Goal: Task Accomplishment & Management: Complete application form

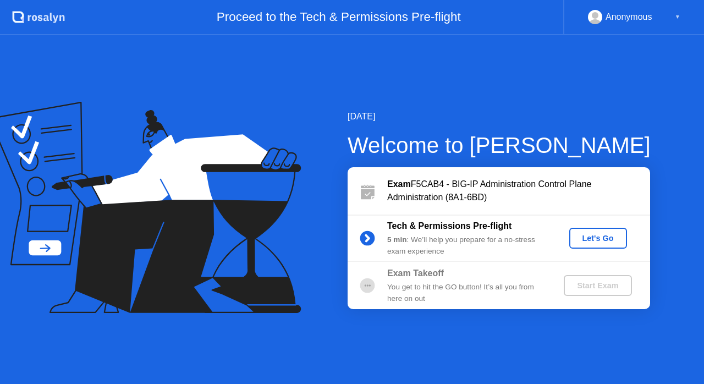
click at [597, 240] on div "Let's Go" at bounding box center [597, 238] width 49 height 9
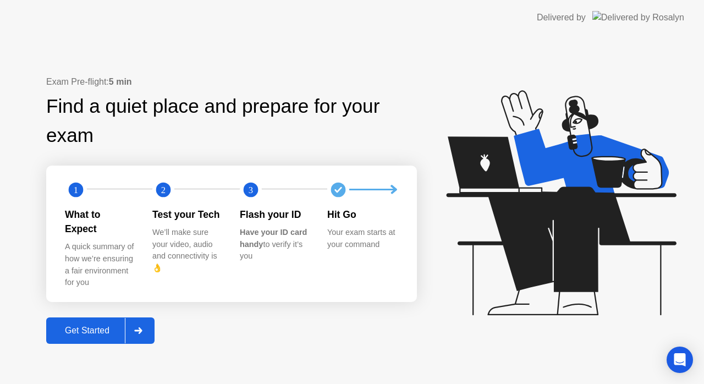
click at [82, 325] on div "Get Started" at bounding box center [86, 330] width 75 height 10
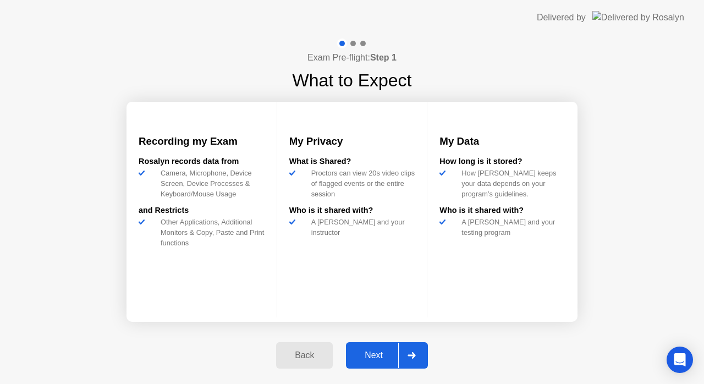
click at [375, 352] on div "Next" at bounding box center [373, 355] width 49 height 10
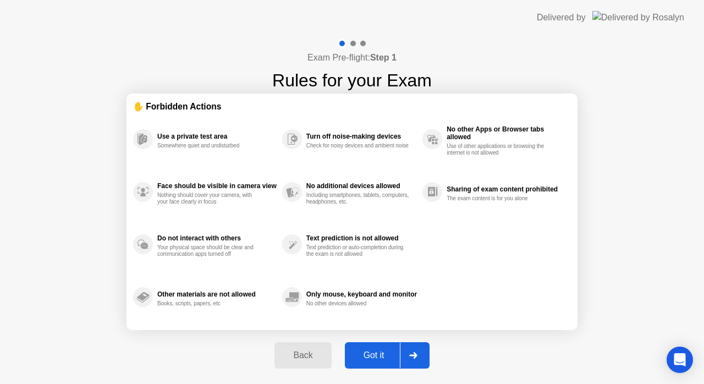
click at [375, 352] on div "Got it" at bounding box center [374, 355] width 52 height 10
select select "Available cameras"
select select "Available speakers"
select select "Available microphones"
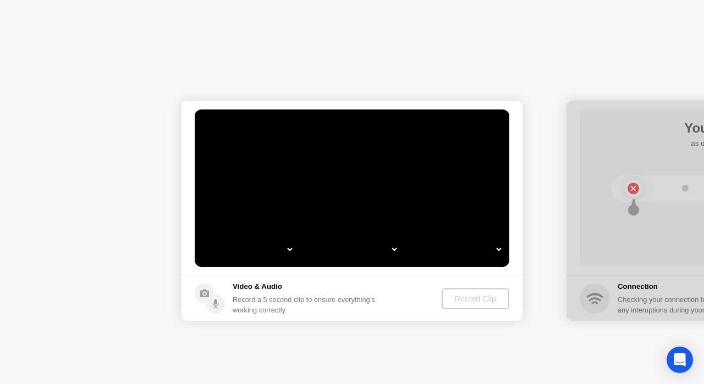
select select "**********"
select select "*******"
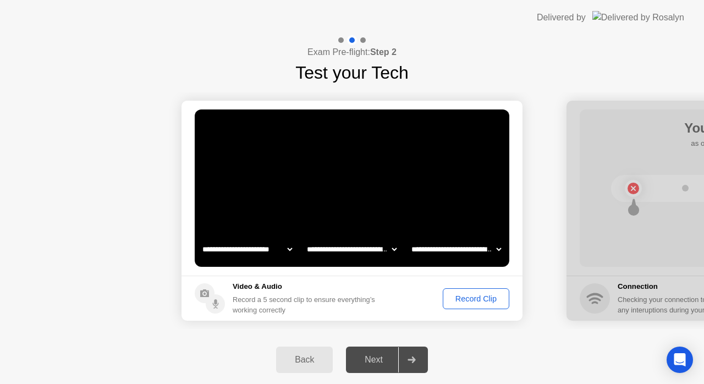
click at [462, 301] on div "Record Clip" at bounding box center [475, 298] width 59 height 9
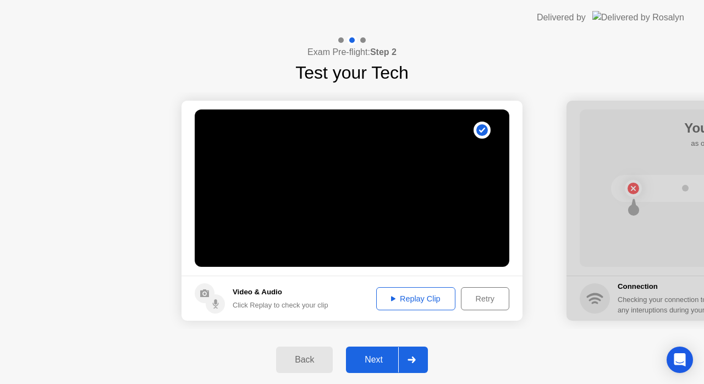
click at [364, 358] on div "Next" at bounding box center [373, 360] width 49 height 10
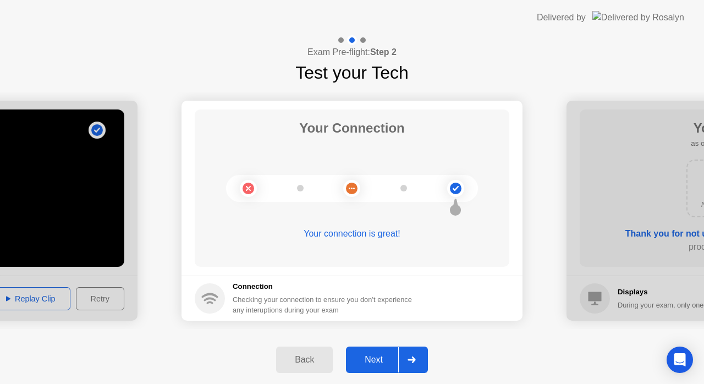
click at [364, 358] on div "Next" at bounding box center [373, 360] width 49 height 10
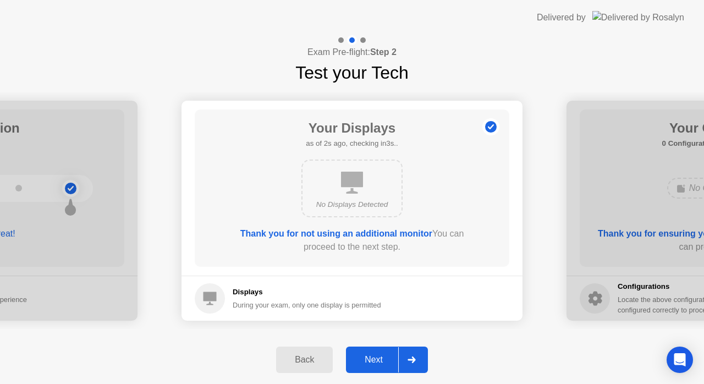
click at [364, 358] on div "Next" at bounding box center [373, 360] width 49 height 10
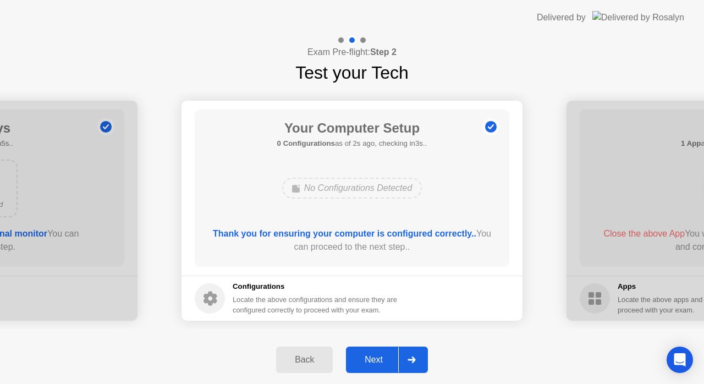
click at [364, 358] on div "Next" at bounding box center [373, 360] width 49 height 10
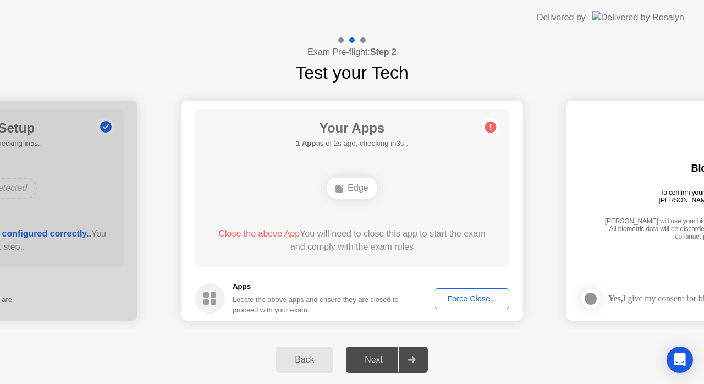
click at [558, 58] on div "Exam Pre-flight: Step 2 Test your Tech" at bounding box center [352, 60] width 704 height 51
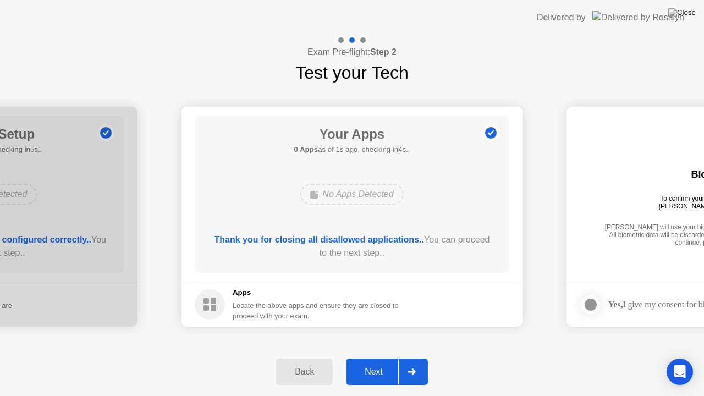
click at [379, 367] on div "Next" at bounding box center [373, 372] width 49 height 10
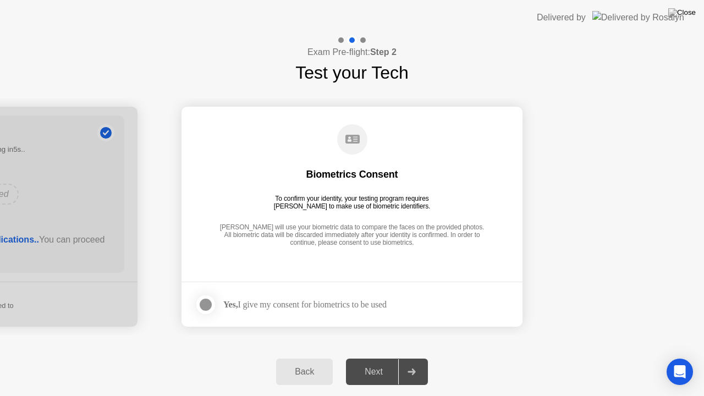
click at [251, 309] on div "Yes, I give my consent for biometrics to be used" at bounding box center [304, 304] width 163 height 10
click at [203, 304] on div at bounding box center [205, 304] width 13 height 13
click at [372, 369] on div "Next" at bounding box center [373, 372] width 49 height 10
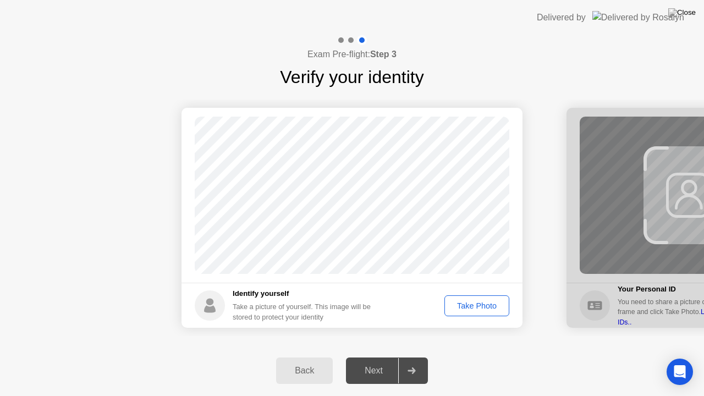
click at [478, 306] on div "Take Photo" at bounding box center [476, 305] width 57 height 9
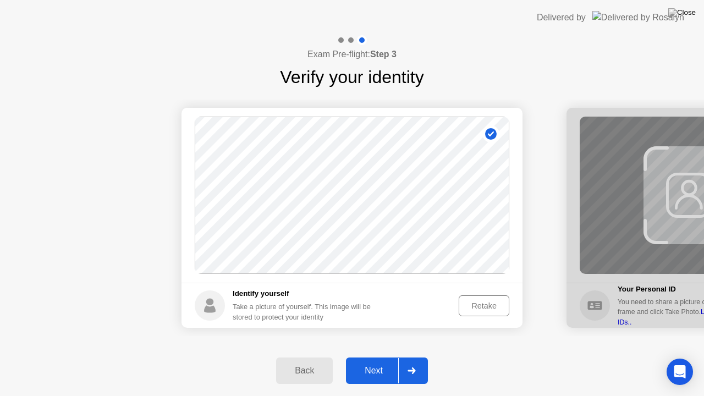
click at [370, 370] on div "Next" at bounding box center [373, 371] width 49 height 10
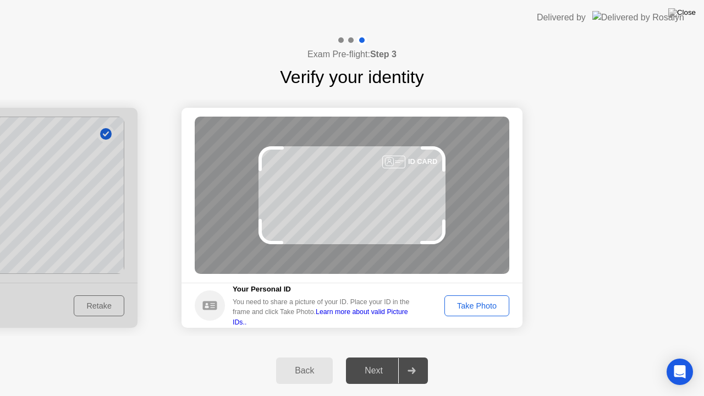
click at [476, 303] on div "Take Photo" at bounding box center [476, 305] width 57 height 9
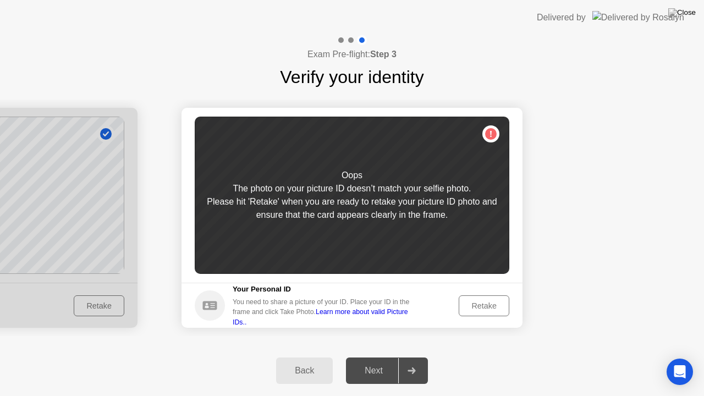
click at [482, 304] on div "Retake" at bounding box center [483, 305] width 43 height 9
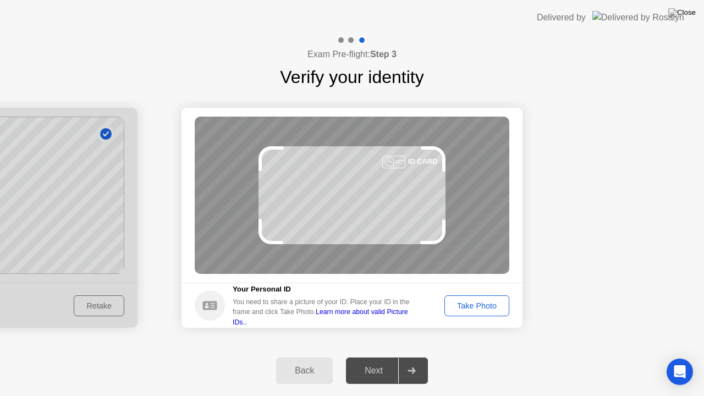
click at [482, 304] on div "Take Photo" at bounding box center [476, 305] width 57 height 9
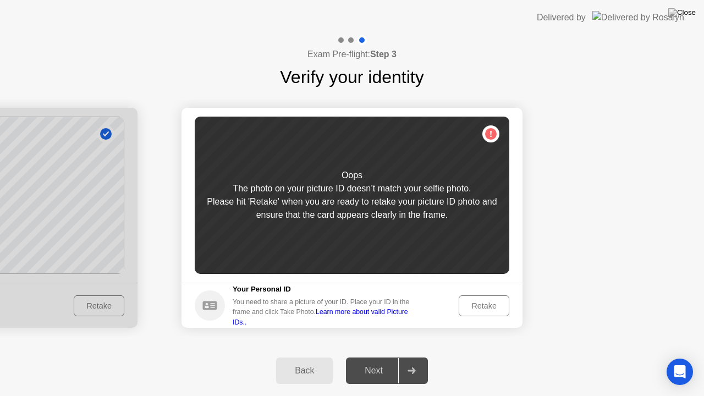
click at [482, 304] on div "Retake" at bounding box center [483, 305] width 43 height 9
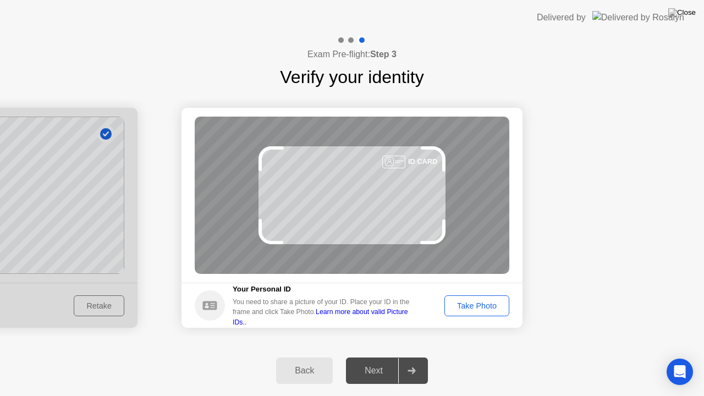
click at [482, 304] on div "Take Photo" at bounding box center [476, 305] width 57 height 9
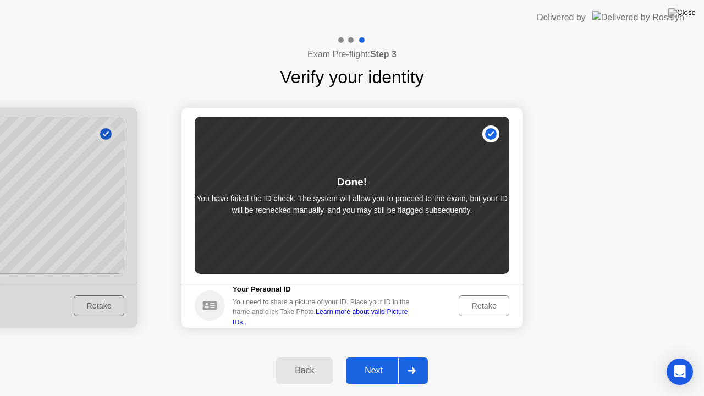
click at [370, 372] on div "Next" at bounding box center [373, 371] width 49 height 10
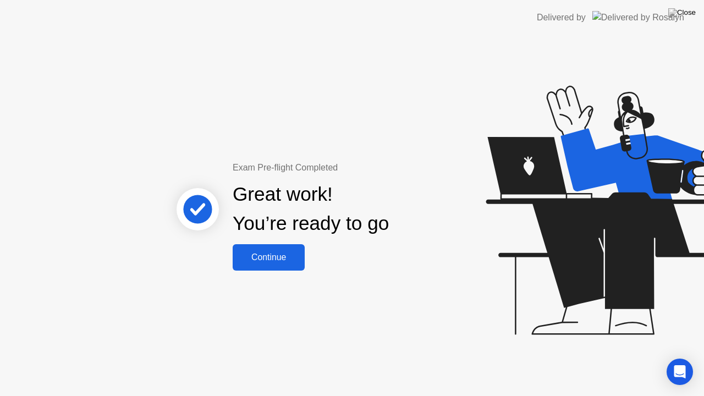
click at [270, 265] on button "Continue" at bounding box center [268, 257] width 72 height 26
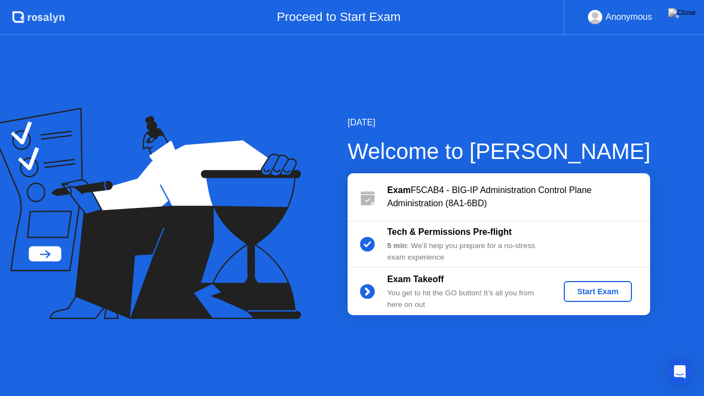
click at [593, 293] on div "Start Exam" at bounding box center [597, 291] width 59 height 9
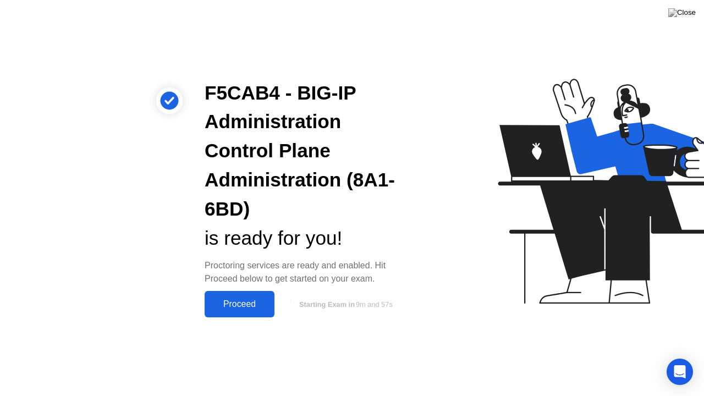
click at [240, 308] on div "Proceed" at bounding box center [239, 304] width 63 height 10
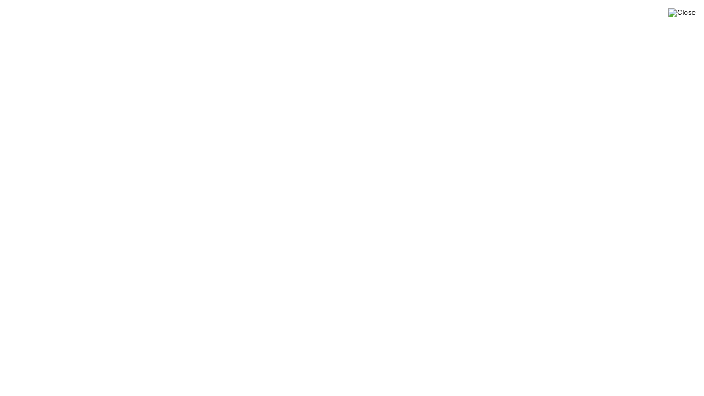
click at [689, 14] on img at bounding box center [681, 12] width 27 height 9
